Goal: Transaction & Acquisition: Purchase product/service

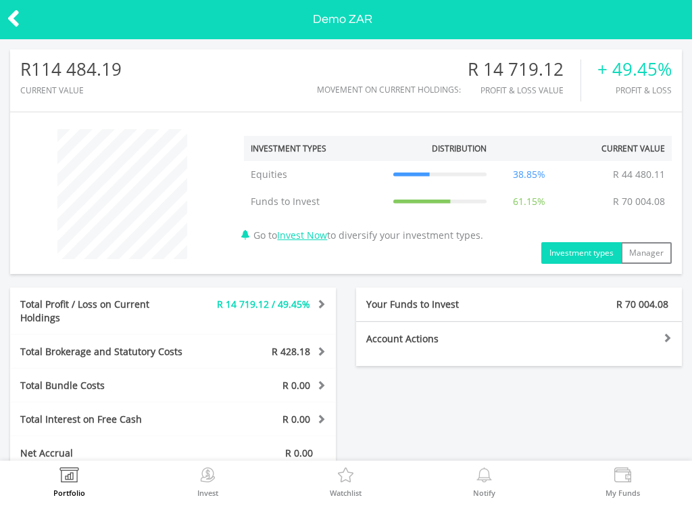
drag, startPoint x: 0, startPoint y: 0, endPoint x: 210, endPoint y: 479, distance: 523.3
click at [0, 0] on html "Portfolio Invest Watchlist Notify My Funds Demo ZAR R114 484.19 CURRENT VALUE" at bounding box center [346, 253] width 692 height 506
click at [210, 479] on img at bounding box center [207, 476] width 21 height 19
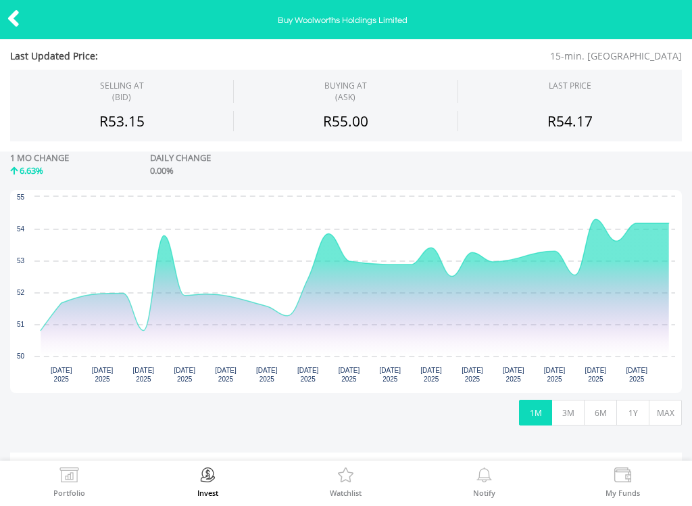
scroll to position [199, 0]
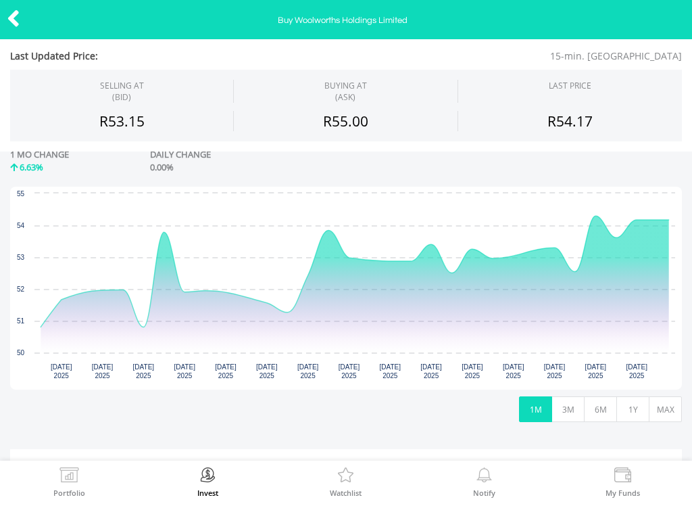
click at [0, 0] on html "Portfolio Invest Watchlist Notify My Funds Buy Woolworths Holdings Limited ﻿ Wo…" at bounding box center [346, 253] width 692 height 506
click at [87, 288] on icon "Interactive chart" at bounding box center [355, 271] width 628 height 111
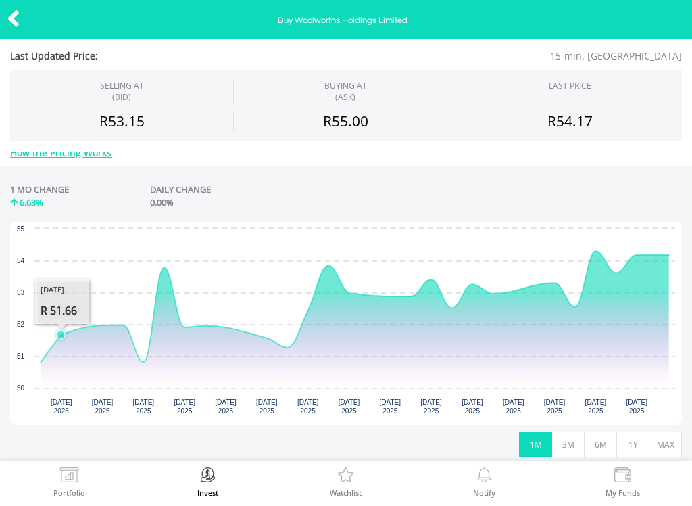
drag, startPoint x: 87, startPoint y: 288, endPoint x: -1, endPoint y: -1, distance: 301.7
click at [0, 0] on html "Portfolio Invest Watchlist Notify My Funds Buy Woolworths Holdings Limited ﻿ Wo…" at bounding box center [346, 253] width 692 height 506
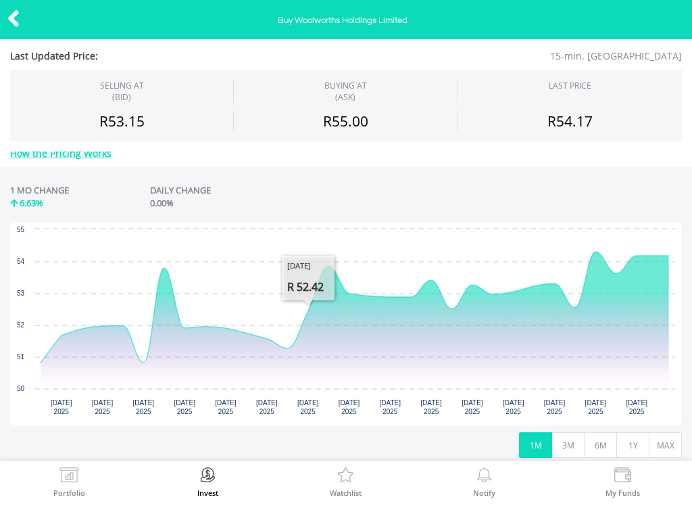
drag, startPoint x: -1, startPoint y: -1, endPoint x: 299, endPoint y: 271, distance: 404.8
click at [0, 0] on html "Portfolio Invest Watchlist Notify My Funds Buy Woolworths Holdings Limited ﻿ Wo…" at bounding box center [346, 253] width 692 height 506
click at [299, 271] on rect "Interactive chart" at bounding box center [346, 323] width 672 height 203
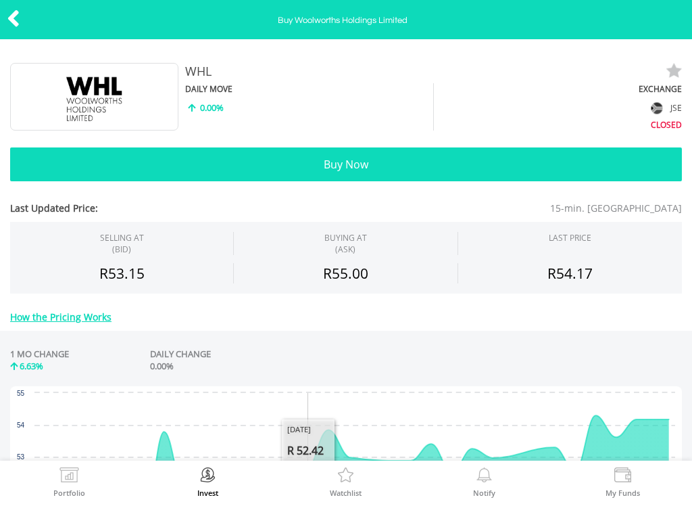
scroll to position [0, 0]
drag, startPoint x: 299, startPoint y: 271, endPoint x: 283, endPoint y: 171, distance: 101.3
click at [0, 0] on html "Portfolio Invest Watchlist Notify My Funds Buy Woolworths Holdings Limited ﻿ Wo…" at bounding box center [346, 253] width 692 height 506
click at [283, 171] on button "Buy Now" at bounding box center [346, 164] width 672 height 34
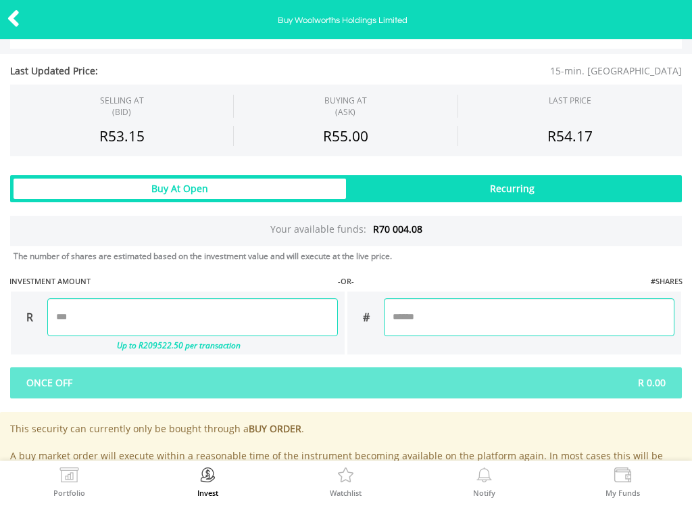
scroll to position [750, 0]
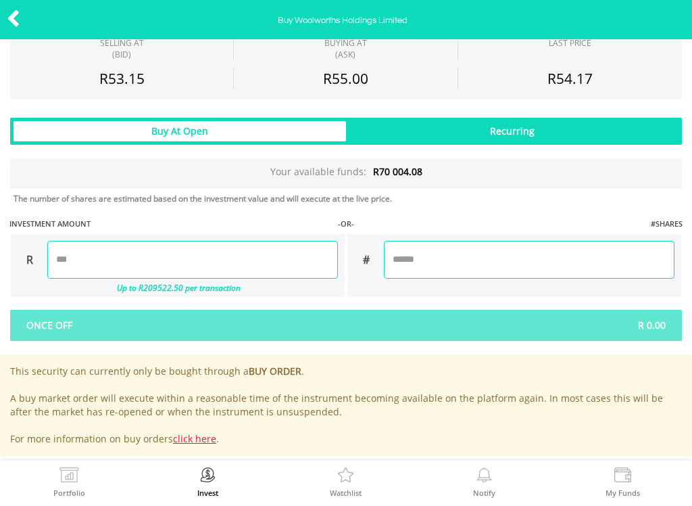
drag, startPoint x: 283, startPoint y: 171, endPoint x: 126, endPoint y: 262, distance: 181.7
click at [0, 0] on html "Portfolio Invest Watchlist Notify My Funds Buy Woolworths Holdings Limited ﻿ Wo…" at bounding box center [346, 253] width 692 height 506
click at [126, 262] on input "number" at bounding box center [192, 260] width 291 height 38
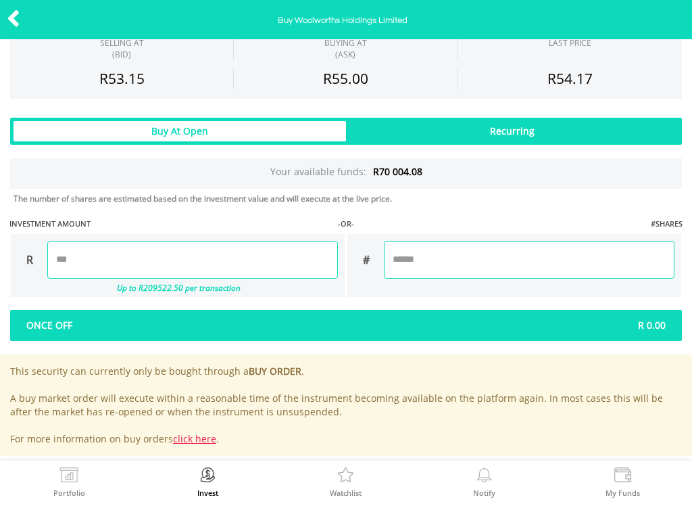
type input "*******"
type input "******"
drag, startPoint x: 126, startPoint y: 262, endPoint x: 114, endPoint y: 326, distance: 66.0
click at [0, 0] on html "Portfolio Invest Watchlist Notify My Funds Buy Woolworths Holdings Limited ﻿ Wo…" at bounding box center [346, 253] width 692 height 506
click at [0, 0] on div at bounding box center [0, 0] width 0 height 0
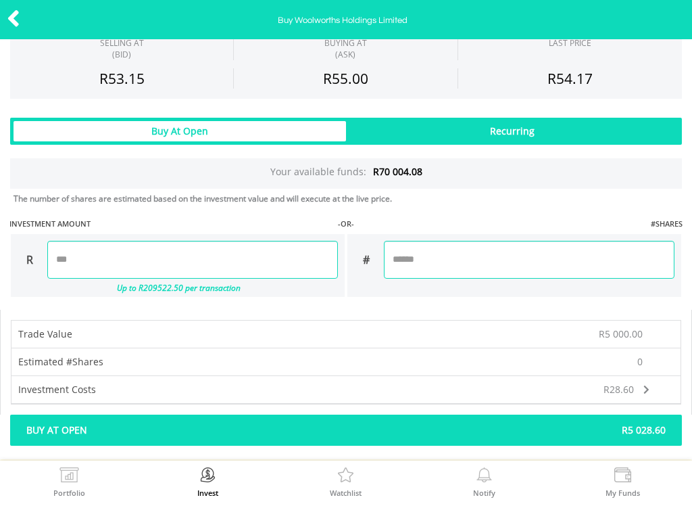
scroll to position [829, 0]
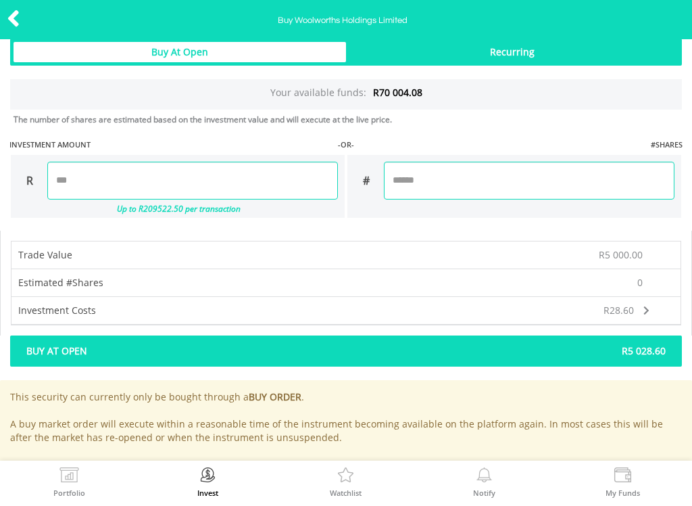
drag, startPoint x: 114, startPoint y: 326, endPoint x: 210, endPoint y: 351, distance: 99.0
click at [0, 0] on html "Portfolio Invest Watchlist Notify My Funds Buy Woolworths Holdings Limited ﻿ Wo…" at bounding box center [346, 253] width 692 height 506
click at [210, 351] on span "Buy At Open" at bounding box center [181, 351] width 330 height 14
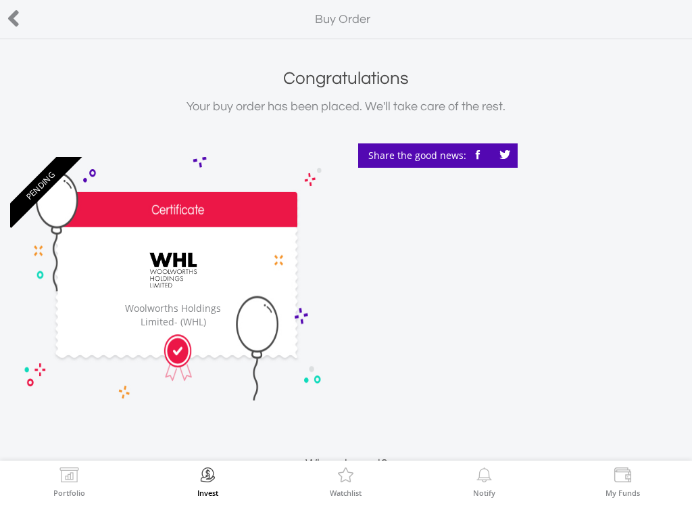
drag, startPoint x: 0, startPoint y: 0, endPoint x: 73, endPoint y: 467, distance: 472.7
click at [0, 0] on html "Portfolio Invest Watchlist Notify My Funds Buy Order ﻿ Congratulations Your buy…" at bounding box center [346, 253] width 692 height 506
click at [73, 467] on img at bounding box center [69, 476] width 21 height 19
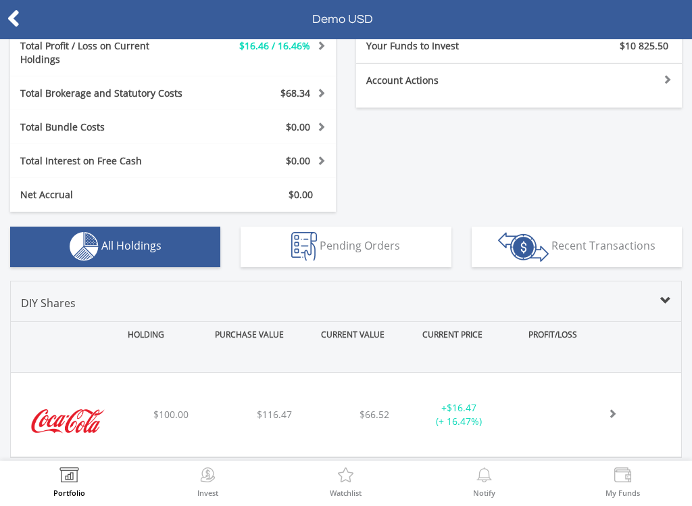
scroll to position [256, 0]
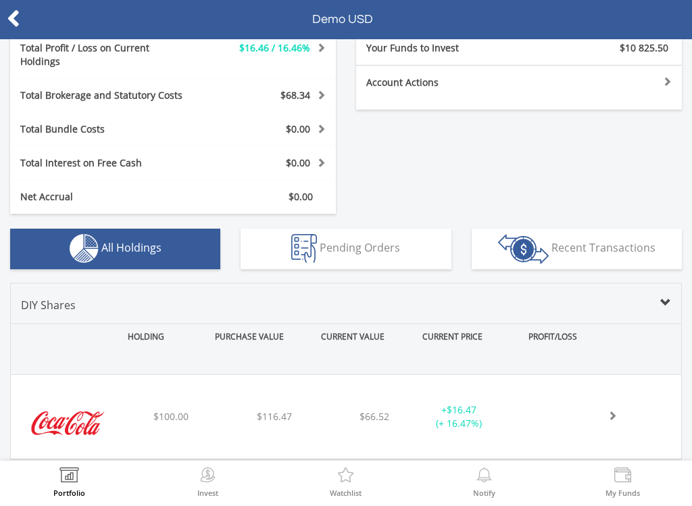
drag, startPoint x: 0, startPoint y: 0, endPoint x: 207, endPoint y: 479, distance: 522.0
click at [0, 0] on html "Portfolio Invest Watchlist Notify My Funds Demo USD $10 941.97 CURRENT VALUE" at bounding box center [346, 253] width 692 height 506
click at [207, 479] on img at bounding box center [207, 476] width 21 height 19
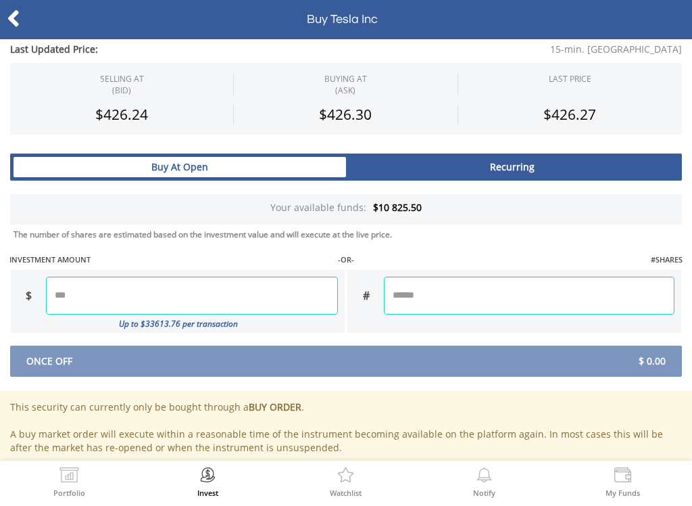
scroll to position [715, 0]
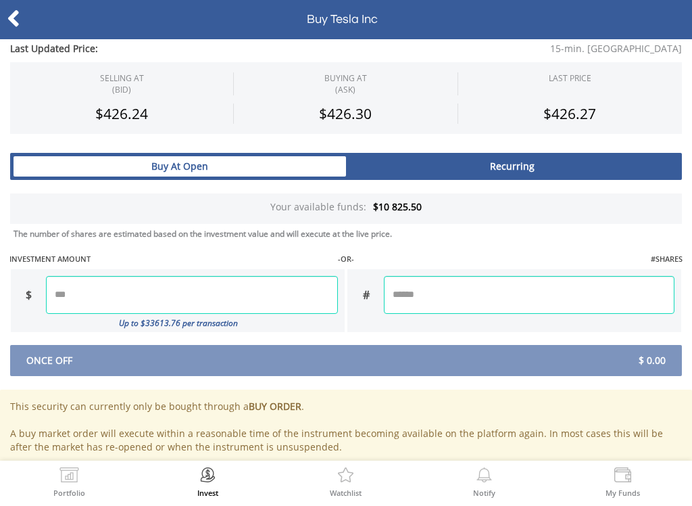
drag, startPoint x: 0, startPoint y: 0, endPoint x: 121, endPoint y: 293, distance: 317.3
click at [0, 0] on html "Portfolio Invest Watchlist Notify My Funds Buy Tesla Inc ﻿ Tesla Inc 2669 -0.03%" at bounding box center [346, 253] width 692 height 506
click at [121, 293] on input "number" at bounding box center [192, 295] width 292 height 38
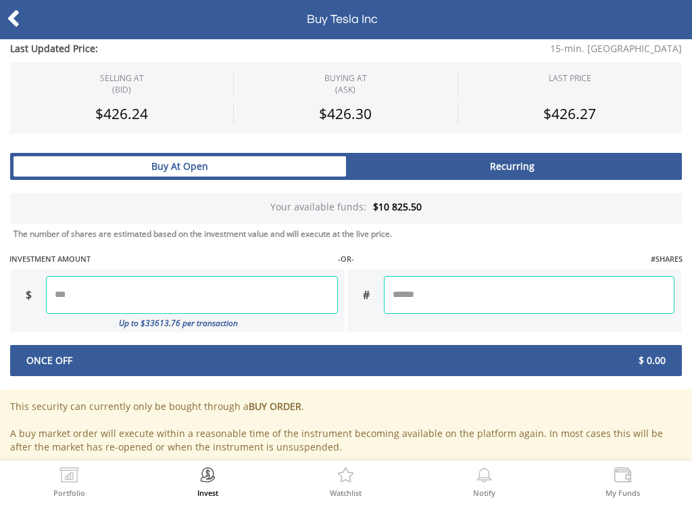
drag, startPoint x: 121, startPoint y: 293, endPoint x: 114, endPoint y: 359, distance: 66.0
click at [0, 0] on html "Portfolio Invest Watchlist Notify My Funds Buy Tesla Inc ﻿ Tesla Inc 2669 -0.03%" at bounding box center [346, 253] width 692 height 506
click at [0, 0] on div at bounding box center [0, 0] width 0 height 0
type input "*******"
type input "******"
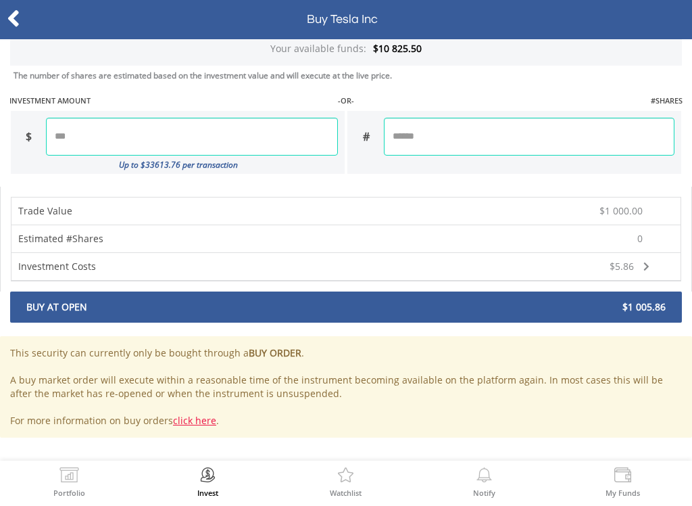
scroll to position [873, 0]
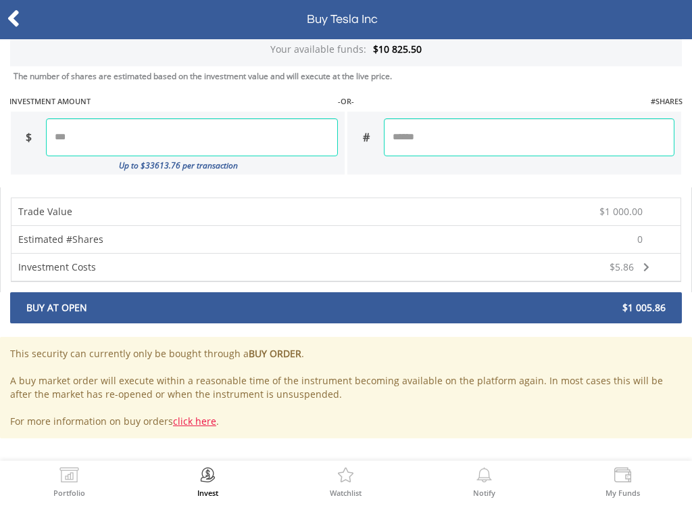
drag, startPoint x: 114, startPoint y: 359, endPoint x: 266, endPoint y: 301, distance: 162.6
click at [0, 0] on html "Portfolio Invest Watchlist Notify My Funds Buy Tesla Inc ﻿ Tesla Inc 2669 -0.03%" at bounding box center [346, 253] width 692 height 506
click at [266, 301] on span "Buy At Open" at bounding box center [181, 308] width 330 height 14
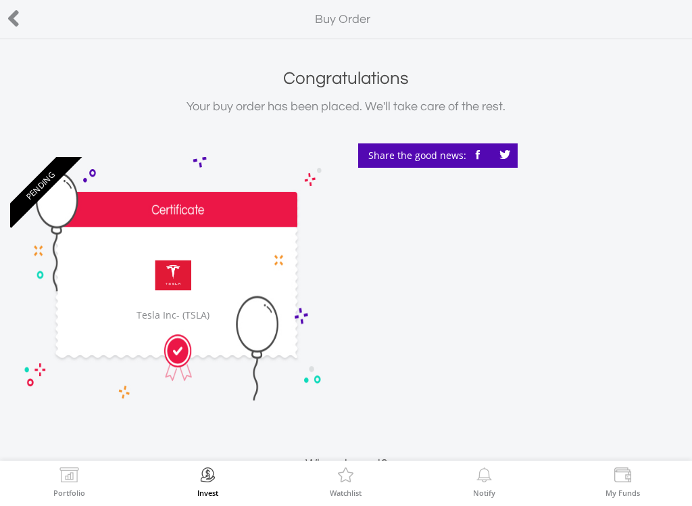
drag, startPoint x: 0, startPoint y: 0, endPoint x: 203, endPoint y: 301, distance: 362.8
click at [0, 0] on html "Portfolio Invest Watchlist Notify My Funds Buy Order ﻿ Congratulations Your buy…" at bounding box center [346, 253] width 692 height 506
click at [203, 301] on img at bounding box center [173, 274] width 86 height 53
drag, startPoint x: 203, startPoint y: 301, endPoint x: 308, endPoint y: 178, distance: 161.1
click at [0, 0] on html "Portfolio Invest Watchlist Notify My Funds Buy Order ﻿ Congratulations Your buy…" at bounding box center [346, 253] width 692 height 506
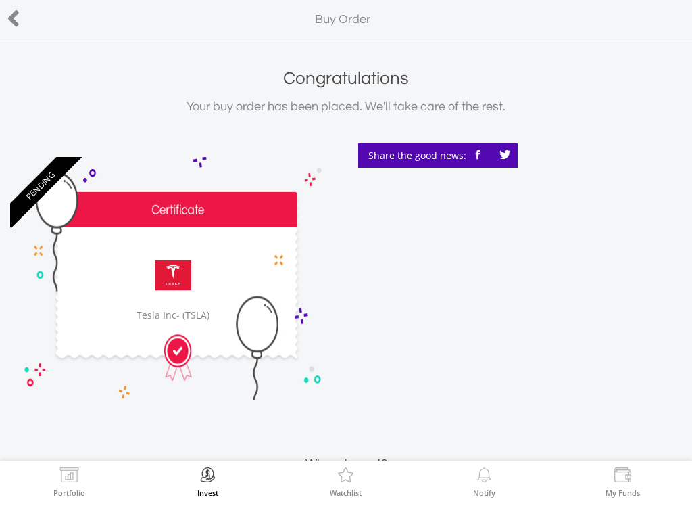
click at [308, 178] on div "﻿ Tesla Inc Tesla Inc - (TSLA)" at bounding box center [173, 278] width 326 height 243
drag, startPoint x: 308, startPoint y: 178, endPoint x: 18, endPoint y: 20, distance: 330.0
click at [0, 0] on html "Portfolio Invest Watchlist Notify My Funds Buy Order ﻿ Congratulations Your buy…" at bounding box center [346, 253] width 692 height 506
click at [18, 20] on icon at bounding box center [14, 18] width 14 height 26
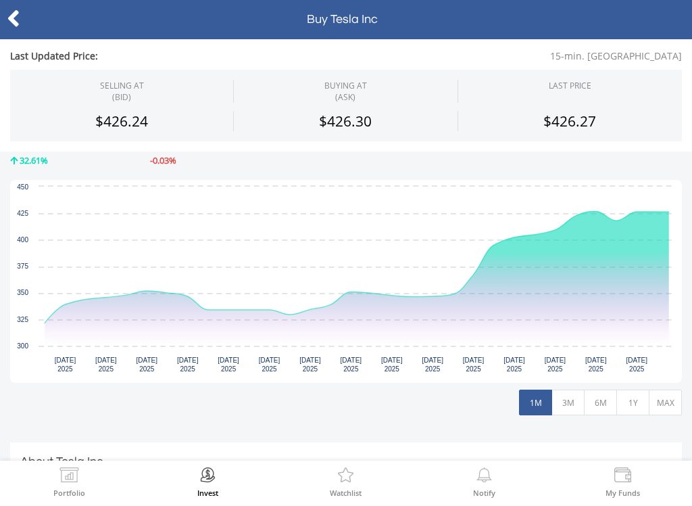
scroll to position [214, 0]
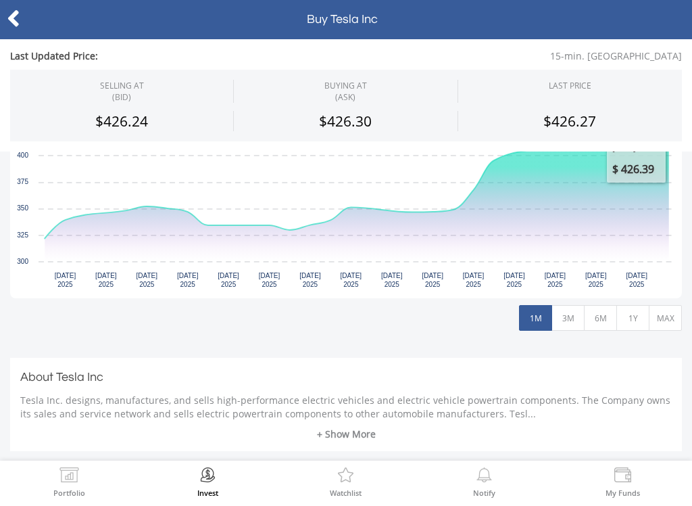
click at [0, 0] on html "Portfolio Invest Watchlist Notify My Funds Buy Tesla Inc ﻿ Tesla Inc 2669 -0.03%" at bounding box center [346, 253] width 692 height 506
drag, startPoint x: -1, startPoint y: -1, endPoint x: 16, endPoint y: 20, distance: 26.9
click at [0, 0] on html "Portfolio Invest Watchlist Notify My Funds Buy Tesla Inc ﻿ Tesla Inc 2669 -0.03%" at bounding box center [346, 253] width 692 height 506
click at [16, 20] on icon at bounding box center [14, 18] width 14 height 26
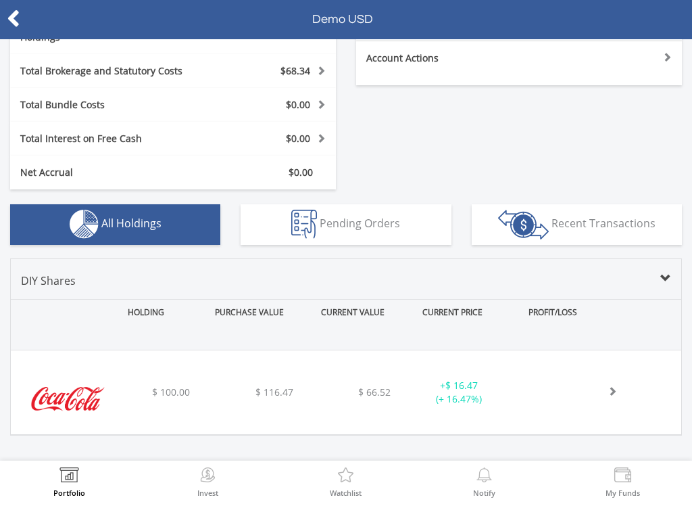
scroll to position [307, 0]
drag, startPoint x: 0, startPoint y: 0, endPoint x: 12, endPoint y: 21, distance: 24.2
click at [0, 0] on html "Portfolio Invest Watchlist Notify My Funds Demo USD $10 941.97 CURRENT VALUE" at bounding box center [346, 253] width 692 height 506
click at [12, 21] on icon at bounding box center [14, 18] width 14 height 26
